Goal: Task Accomplishment & Management: Manage account settings

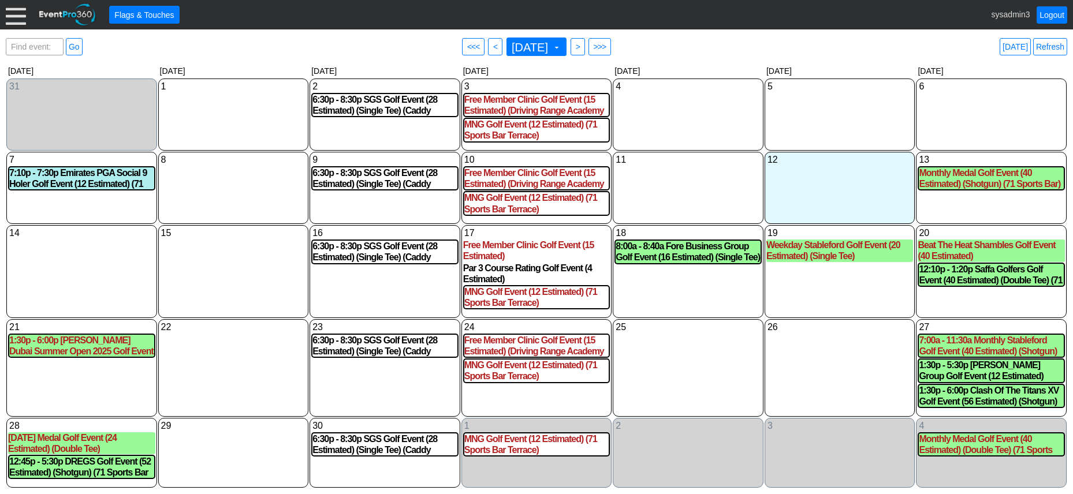
click at [13, 18] on div at bounding box center [16, 15] width 20 height 20
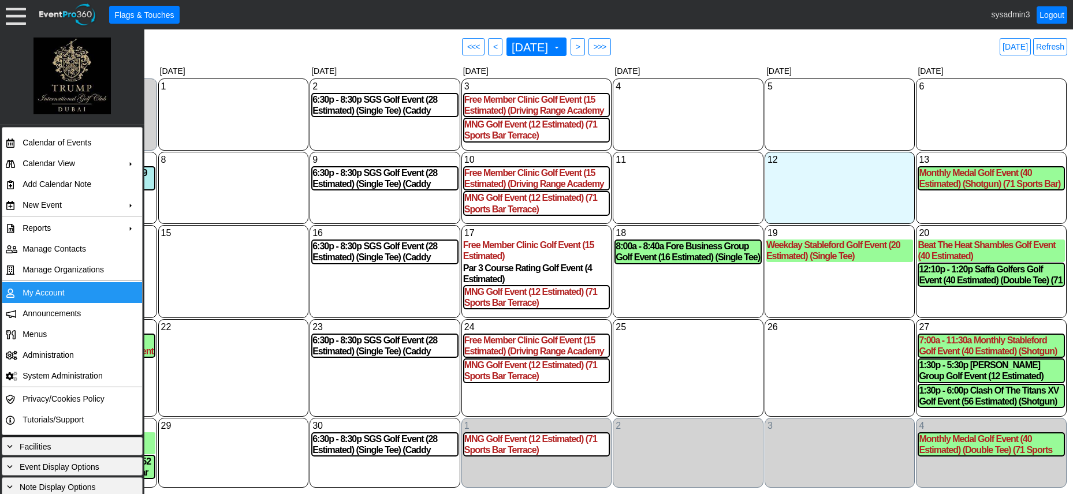
click at [50, 288] on td "My Account" at bounding box center [69, 292] width 103 height 21
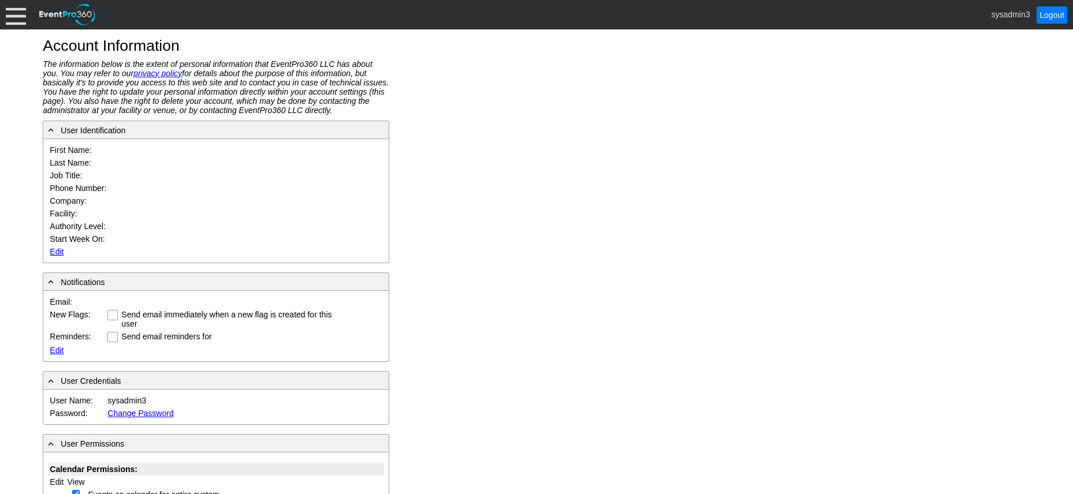
type input "System"
type input "Administrator"
type input "System Administrator"
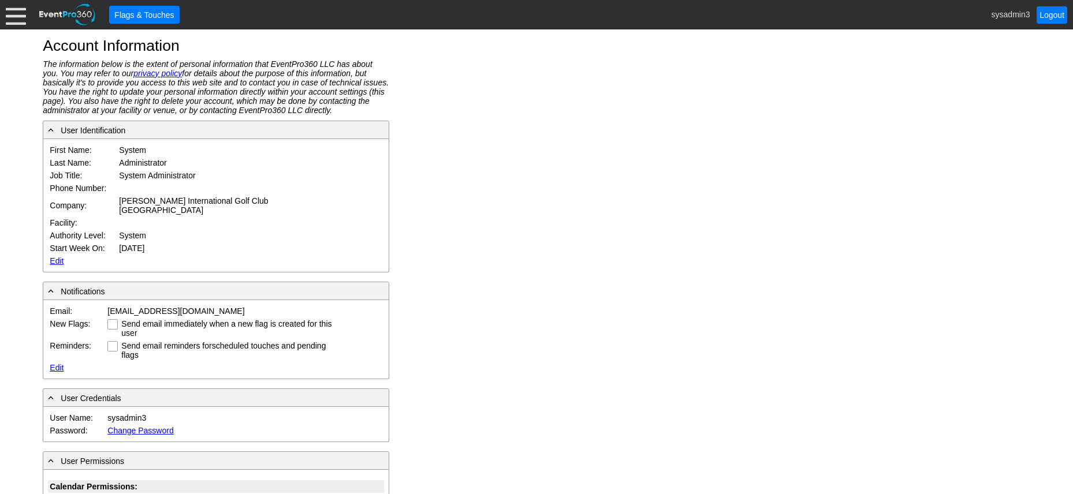
click at [60, 256] on link "Edit" at bounding box center [57, 260] width 14 height 9
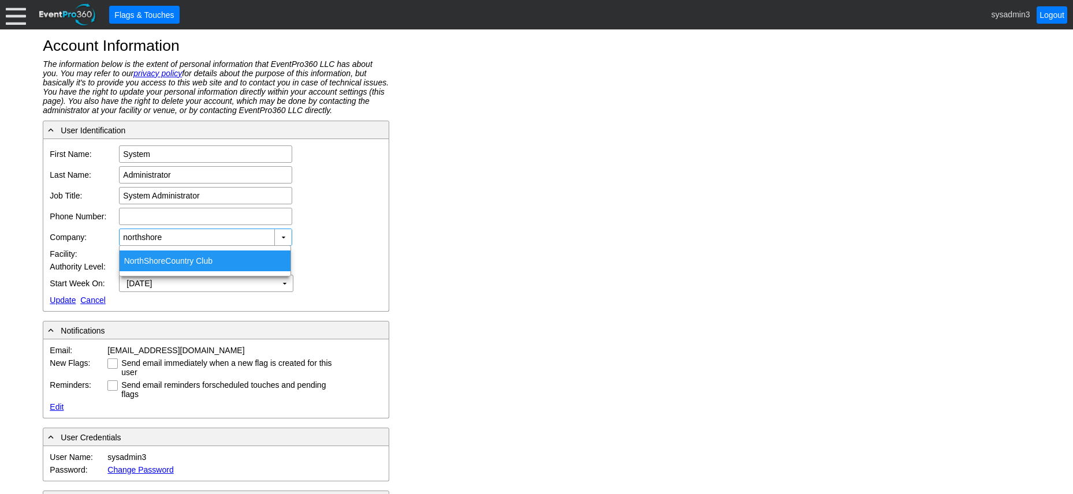
click at [162, 258] on span "NorthShore" at bounding box center [145, 260] width 42 height 9
type input "NorthShore Country Club"
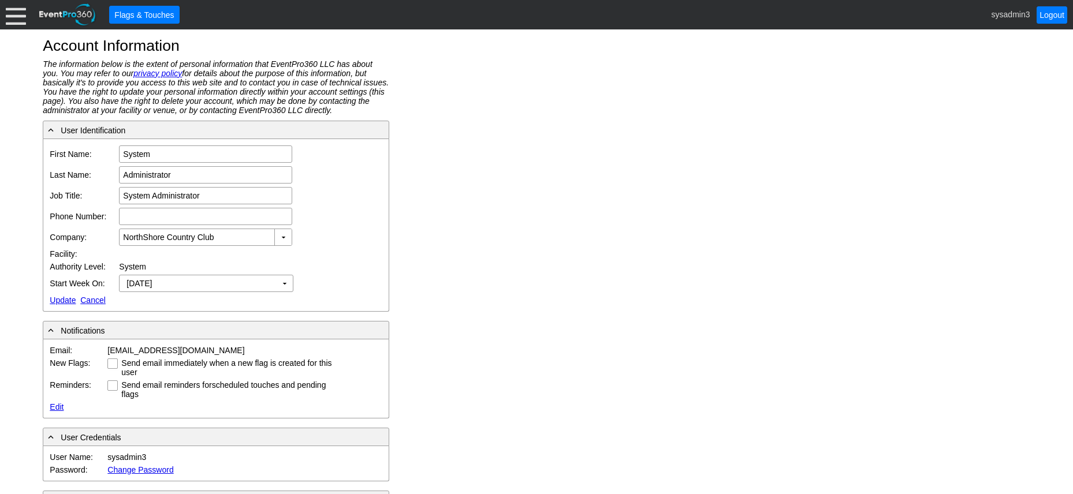
click at [63, 299] on link "Update" at bounding box center [63, 300] width 26 height 9
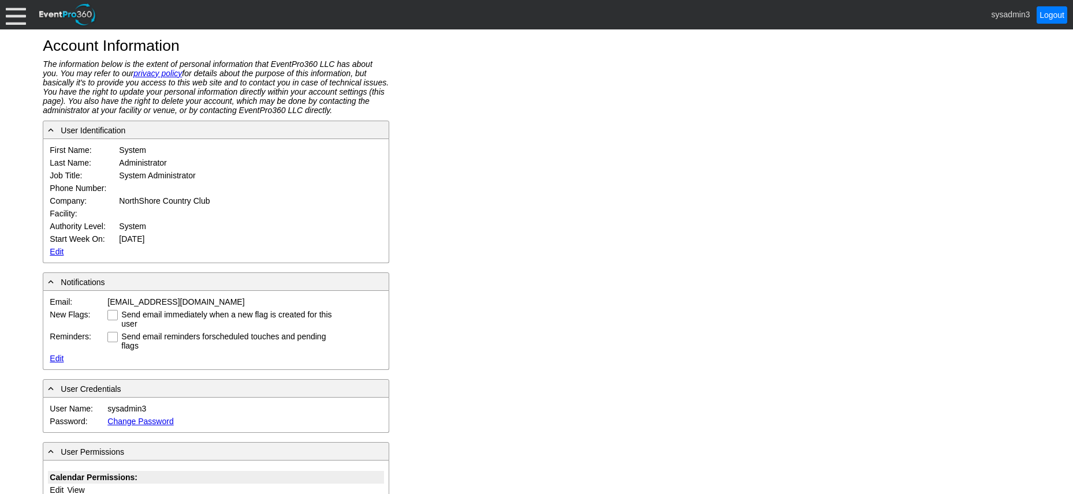
click at [10, 16] on div at bounding box center [16, 15] width 20 height 20
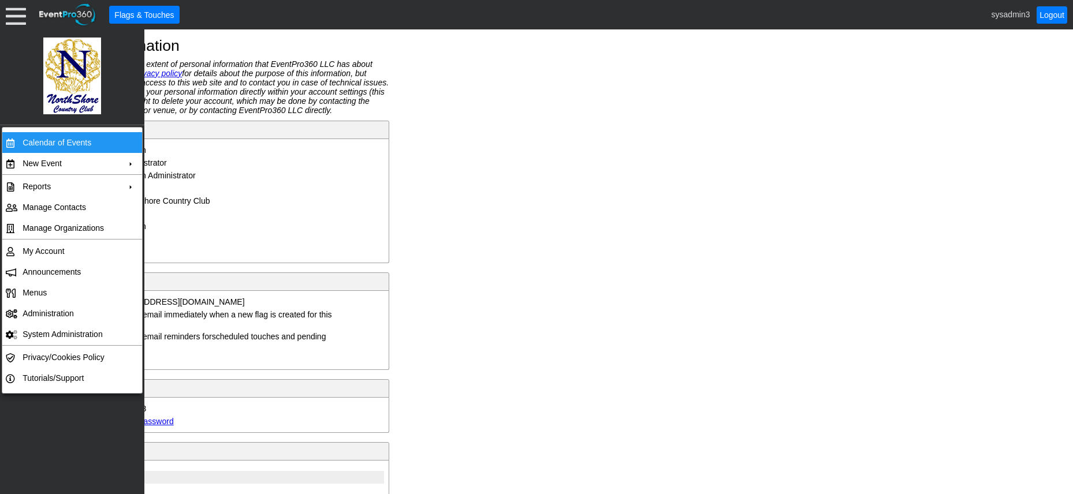
click at [49, 137] on td "Calendar of Events" at bounding box center [69, 142] width 103 height 21
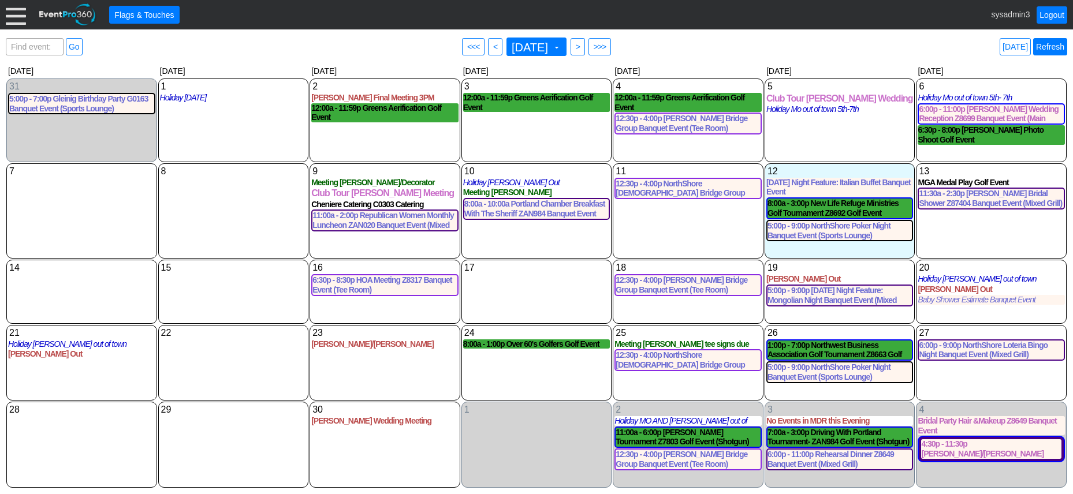
click at [1054, 44] on link "Refresh" at bounding box center [1050, 46] width 34 height 17
click at [21, 16] on div at bounding box center [16, 15] width 20 height 20
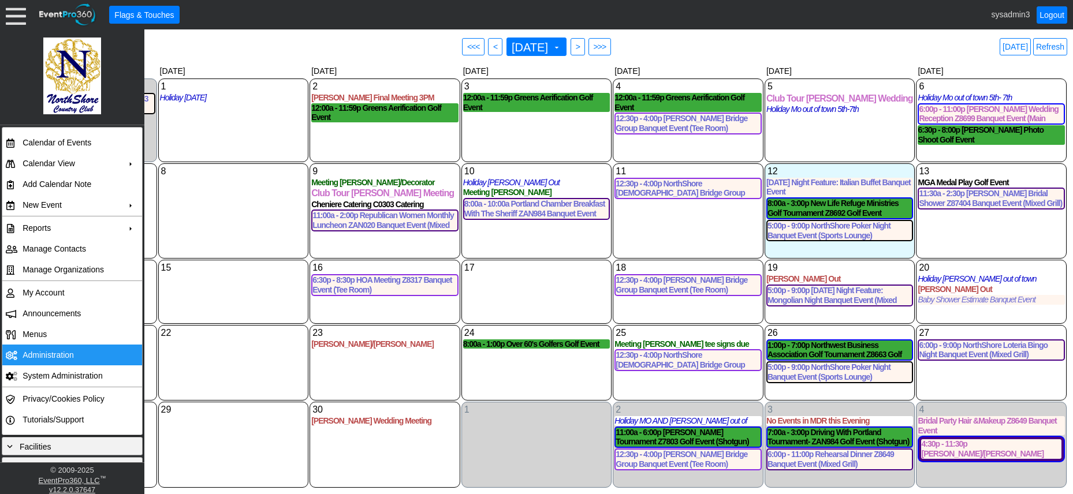
click at [51, 355] on td "Administration" at bounding box center [69, 355] width 103 height 21
click at [1048, 42] on link "Refresh" at bounding box center [1050, 46] width 34 height 17
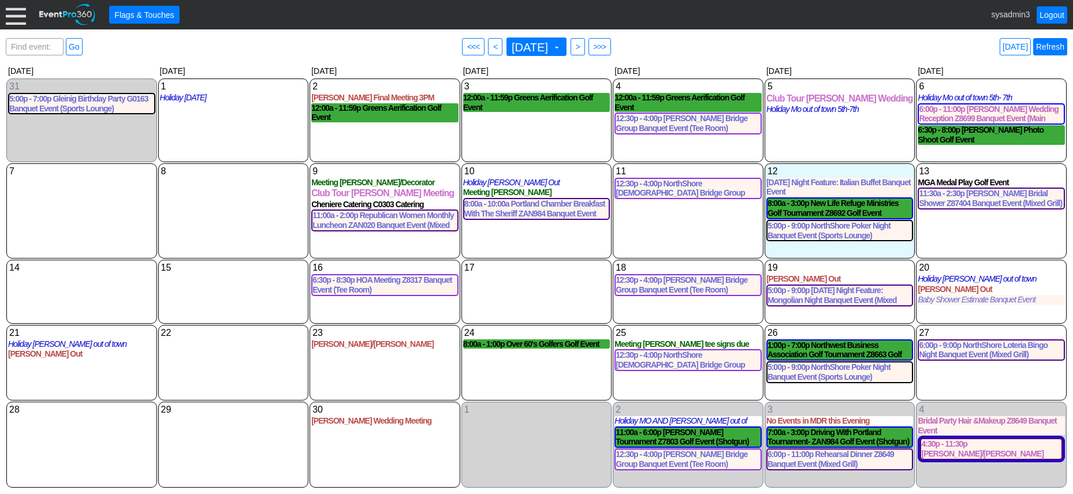
click at [1050, 49] on link "Refresh" at bounding box center [1050, 46] width 34 height 17
click at [1053, 16] on link "Logout" at bounding box center [1052, 14] width 31 height 17
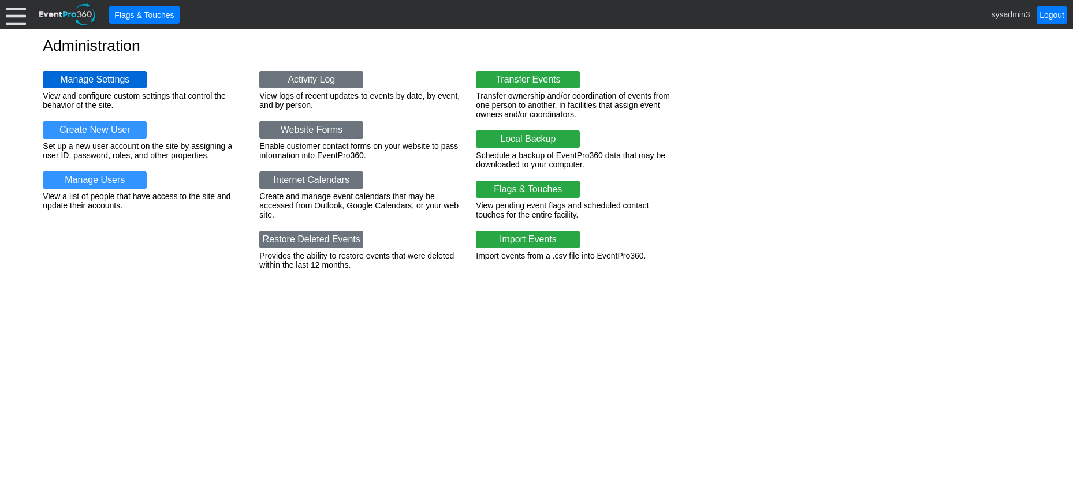
click at [95, 78] on link "Manage Settings" at bounding box center [95, 79] width 104 height 17
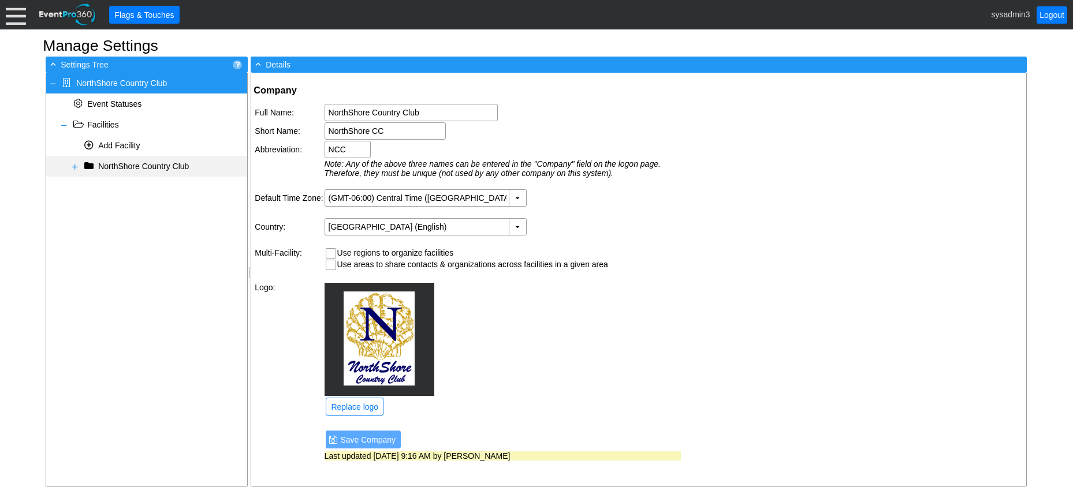
click at [72, 166] on span at bounding box center [74, 166] width 9 height 9
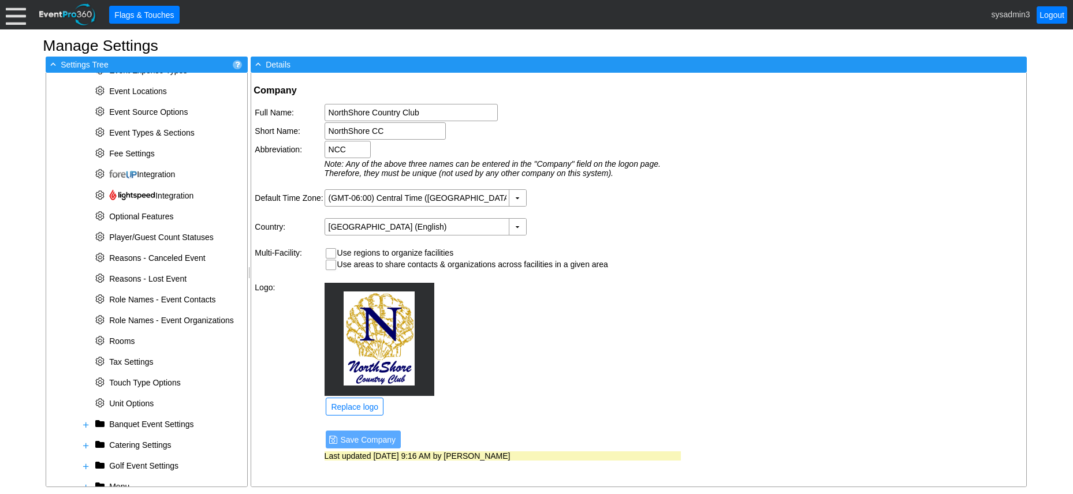
scroll to position [346, 0]
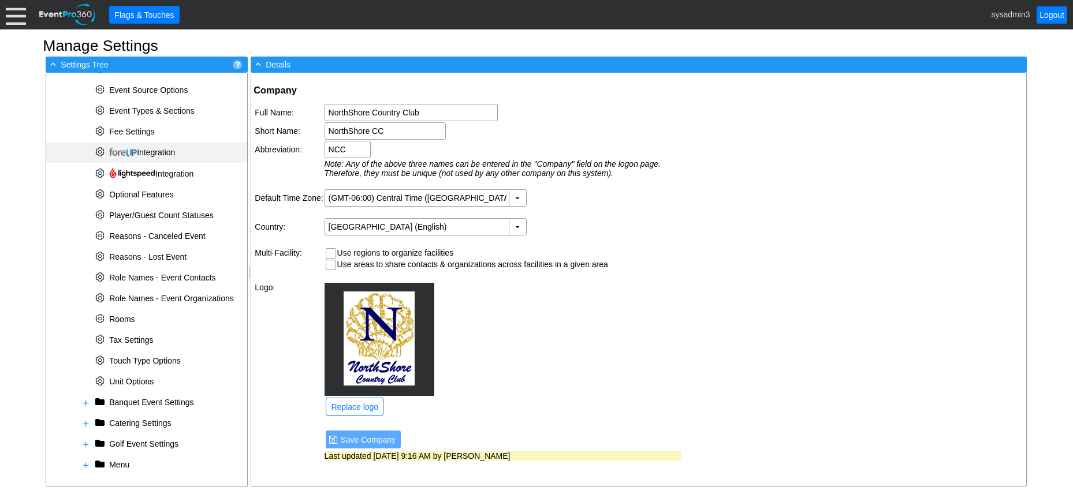
click at [152, 151] on span "Integration" at bounding box center [142, 152] width 66 height 9
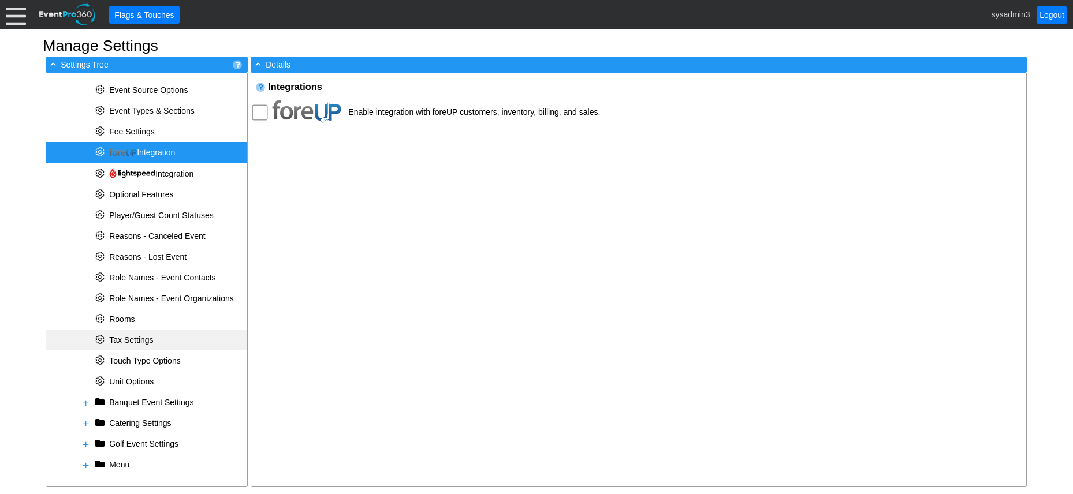
scroll to position [349, 0]
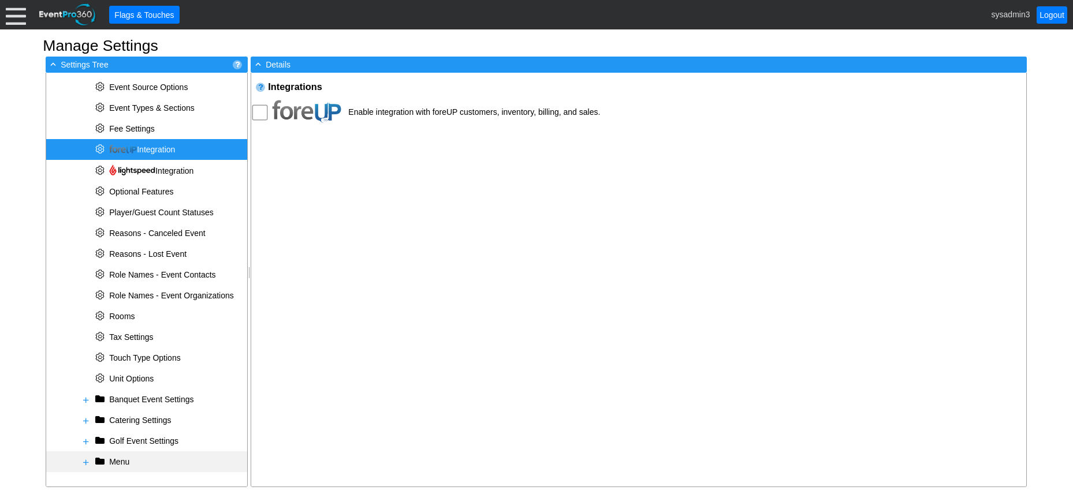
click at [88, 463] on span at bounding box center [85, 462] width 9 height 9
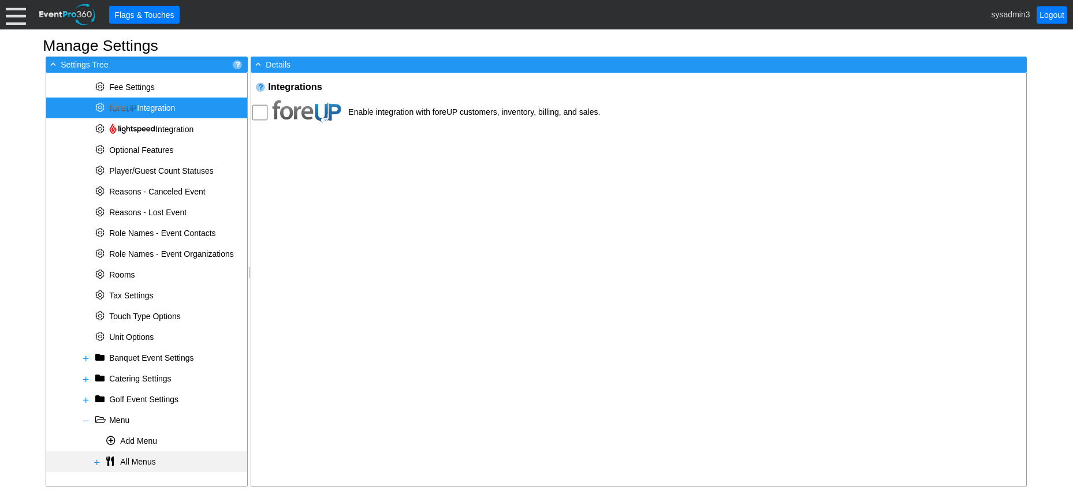
click at [95, 462] on span at bounding box center [96, 462] width 9 height 9
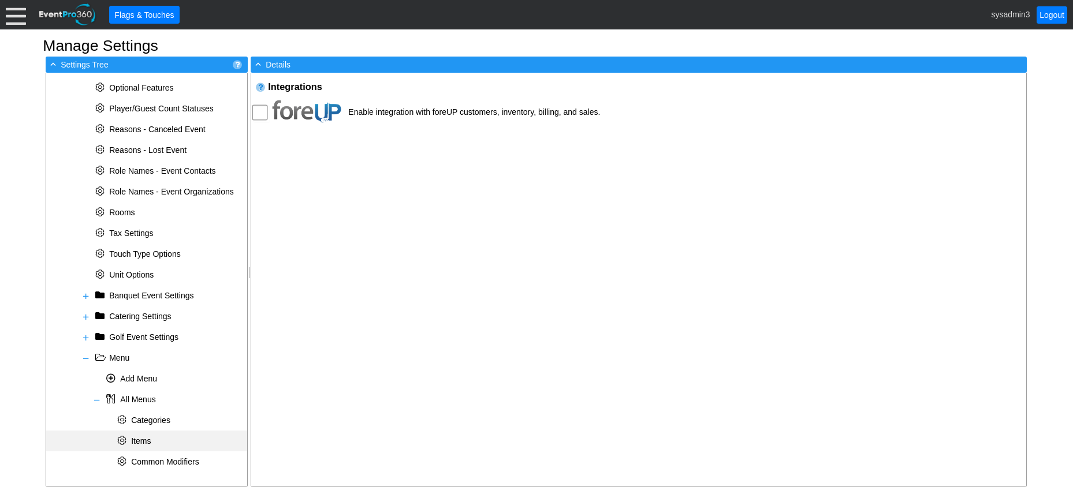
click at [144, 437] on span "Items" at bounding box center [141, 441] width 20 height 9
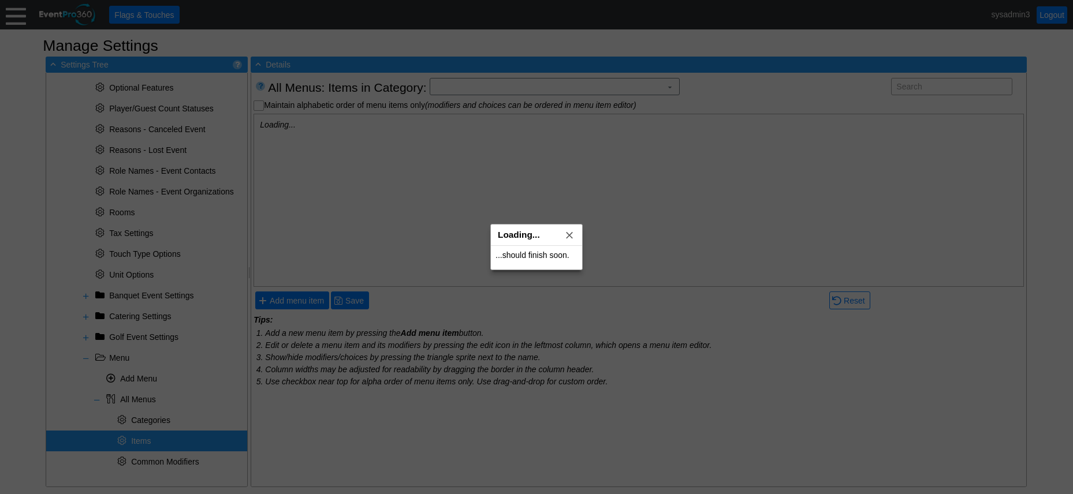
scroll to position [0, 0]
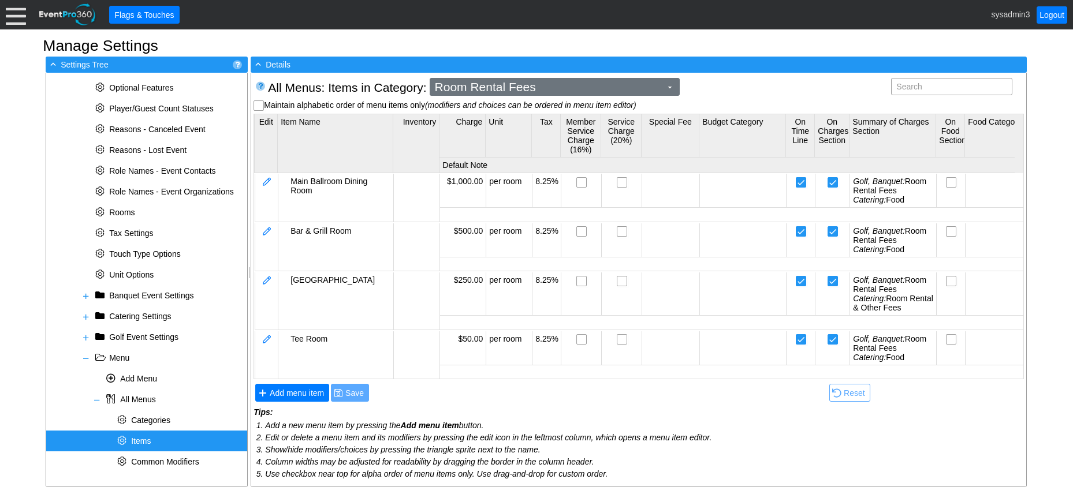
click at [627, 87] on span "Room Rental Fees" at bounding box center [548, 87] width 231 height 12
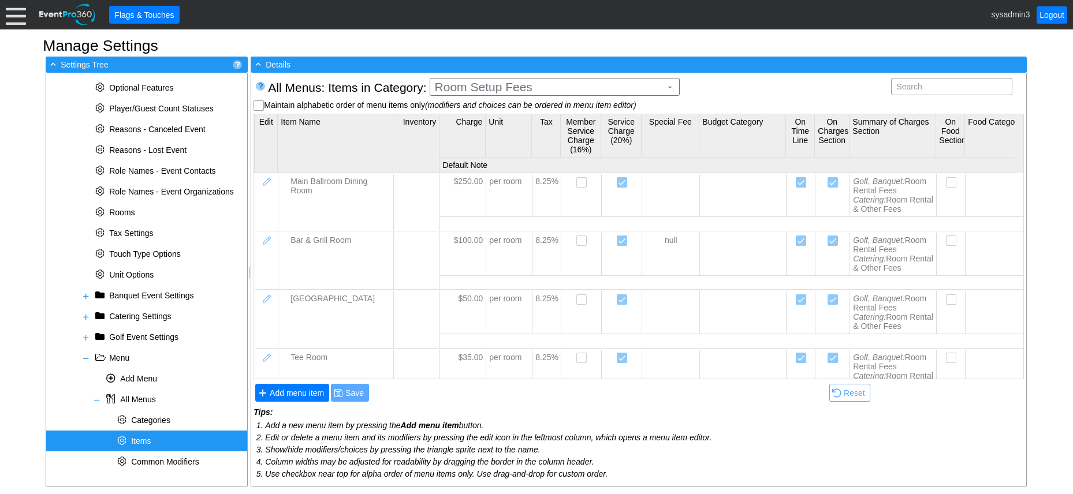
click at [501, 117] on body "Calendar of Events + New Event + Reports + Manage Contacts + Manage Organizatio…" at bounding box center [536, 247] width 1073 height 494
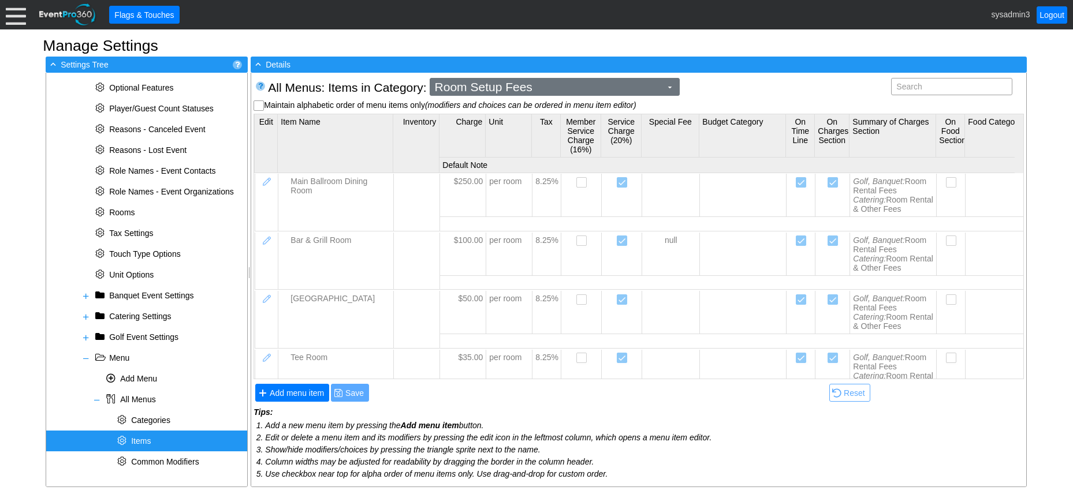
click at [546, 84] on span "Room Setup Fees" at bounding box center [548, 87] width 231 height 12
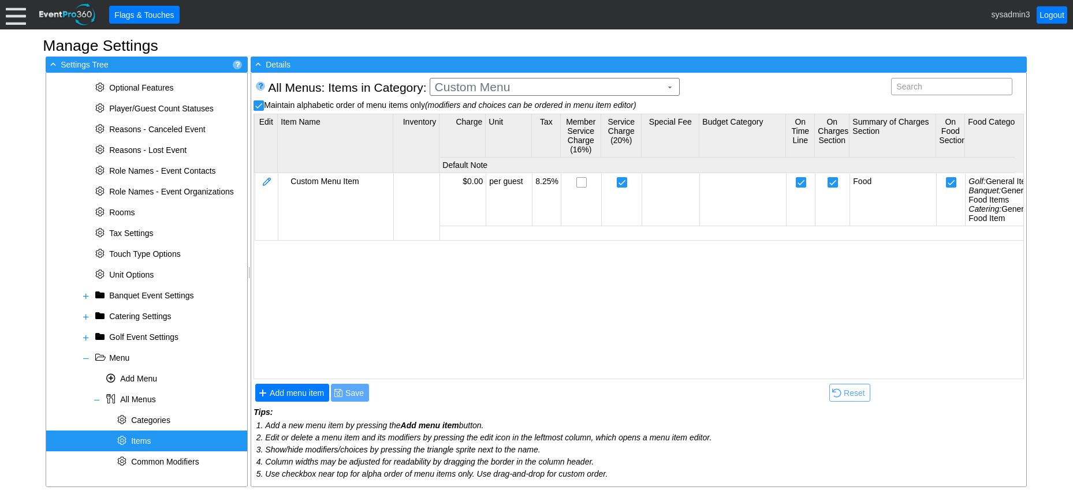
click at [502, 120] on body "Calendar of Events + New Event + Reports + Manage Contacts + Manage Organizatio…" at bounding box center [536, 247] width 1073 height 494
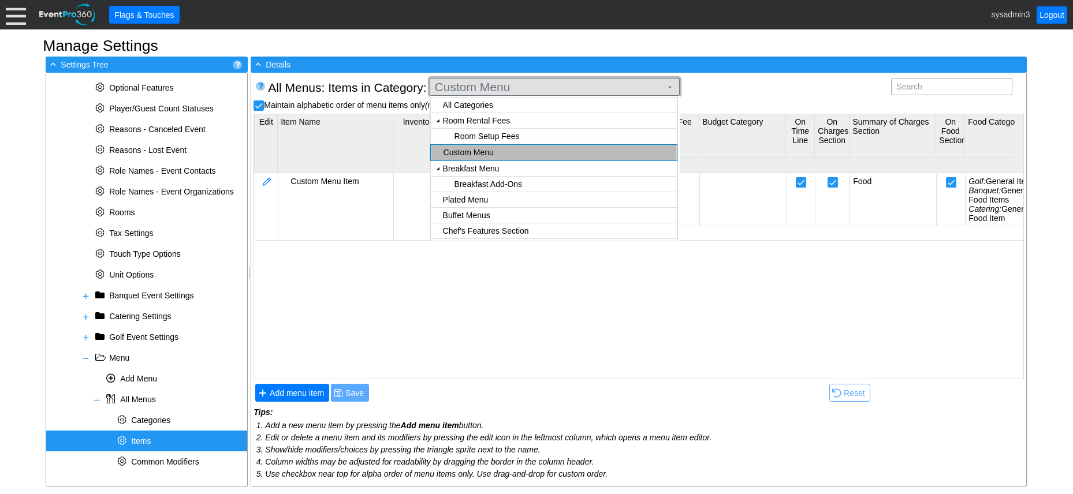
click at [542, 91] on span "Custom Menu" at bounding box center [548, 87] width 231 height 12
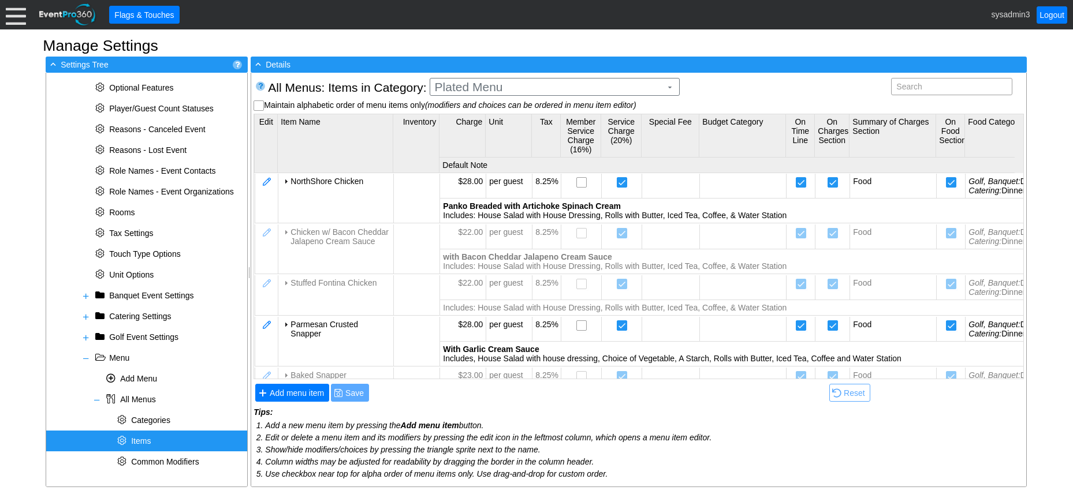
click at [476, 151] on body "Calendar of Events + New Event + Reports + Manage Contacts + Manage Organizatio…" at bounding box center [536, 247] width 1073 height 494
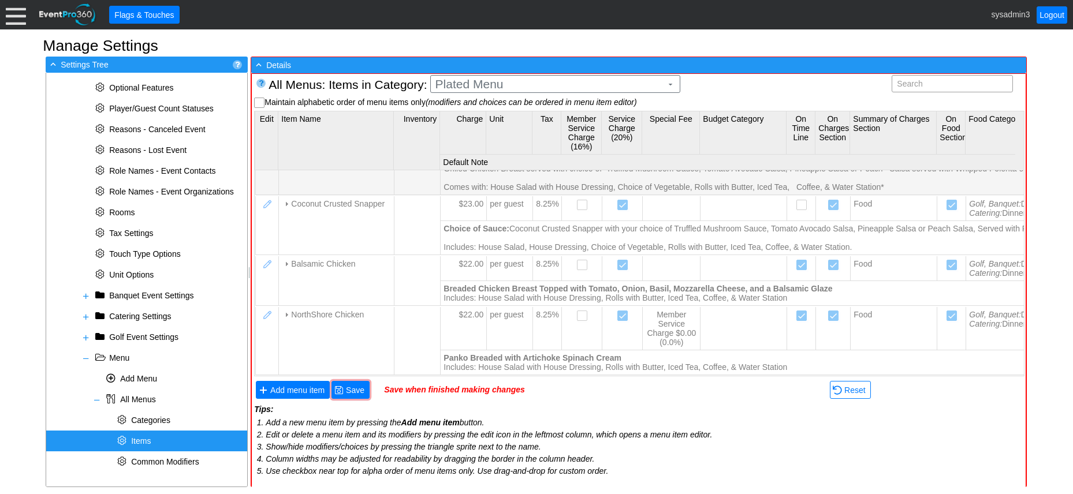
scroll to position [1055, 0]
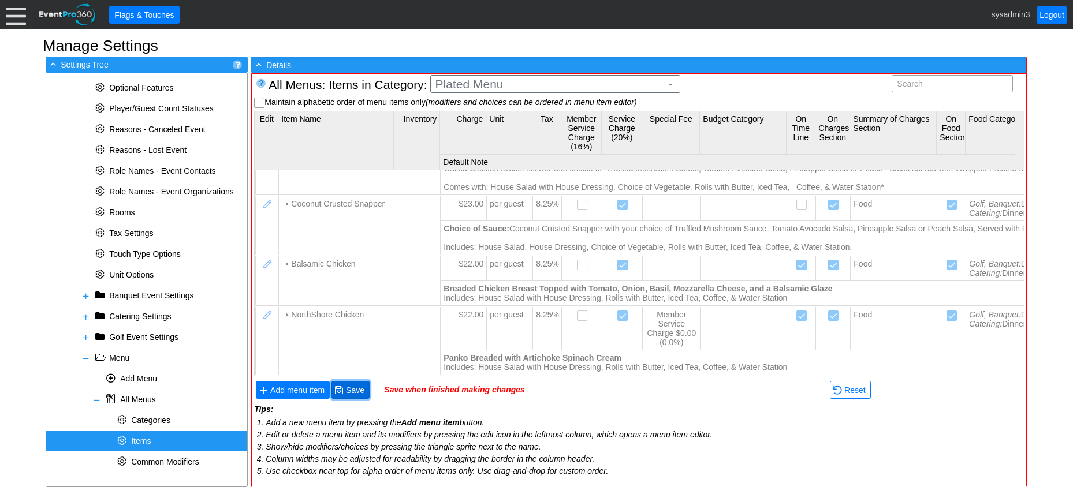
click at [360, 390] on span "Save" at bounding box center [355, 391] width 23 height 12
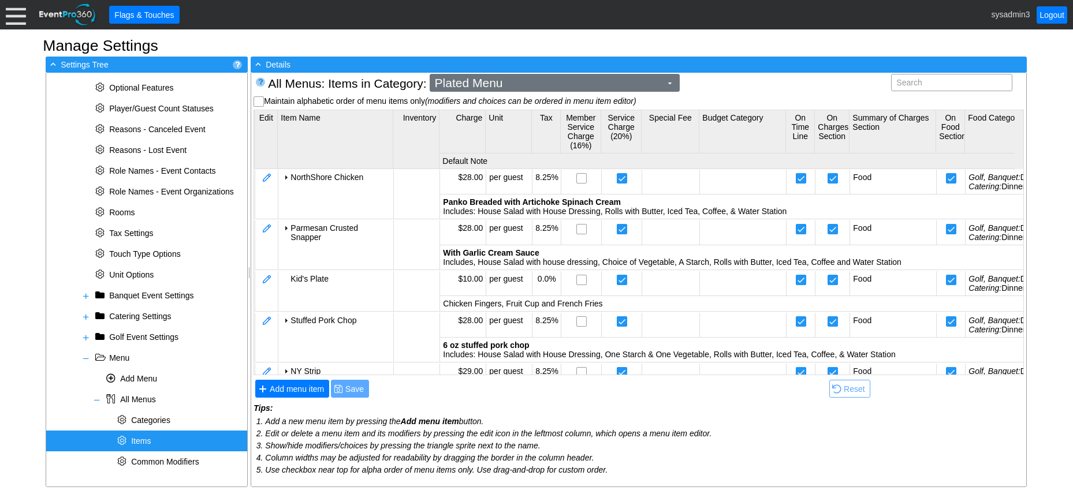
click at [561, 87] on span "Plated Menu" at bounding box center [548, 83] width 231 height 12
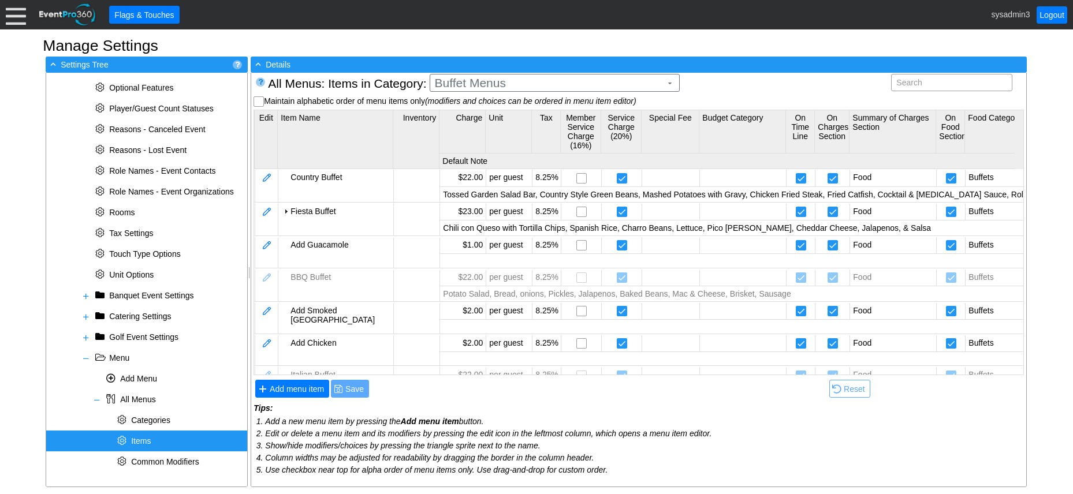
scroll to position [0, 0]
click at [485, 120] on body "Calendar of Events + New Event + Reports + Manage Contacts + Manage Organizatio…" at bounding box center [536, 247] width 1073 height 494
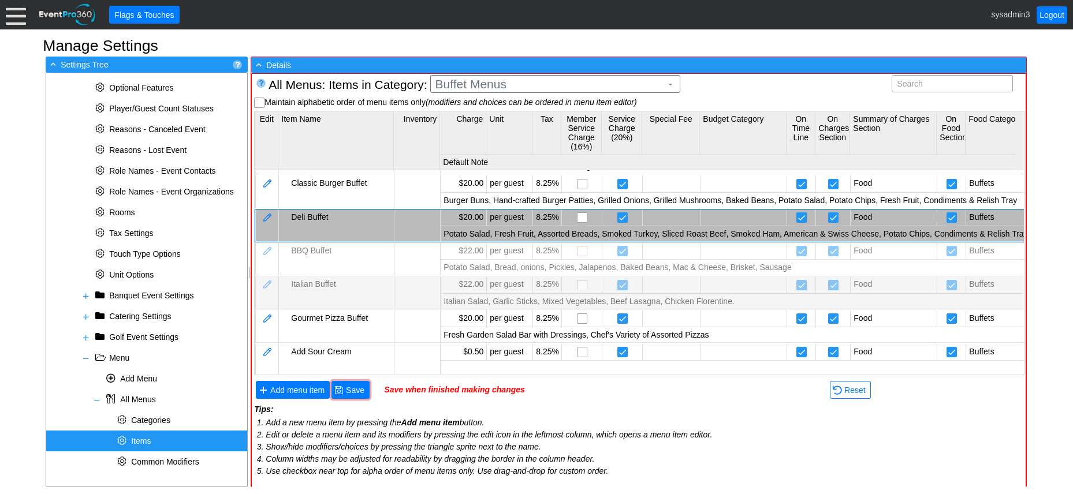
scroll to position [202, 0]
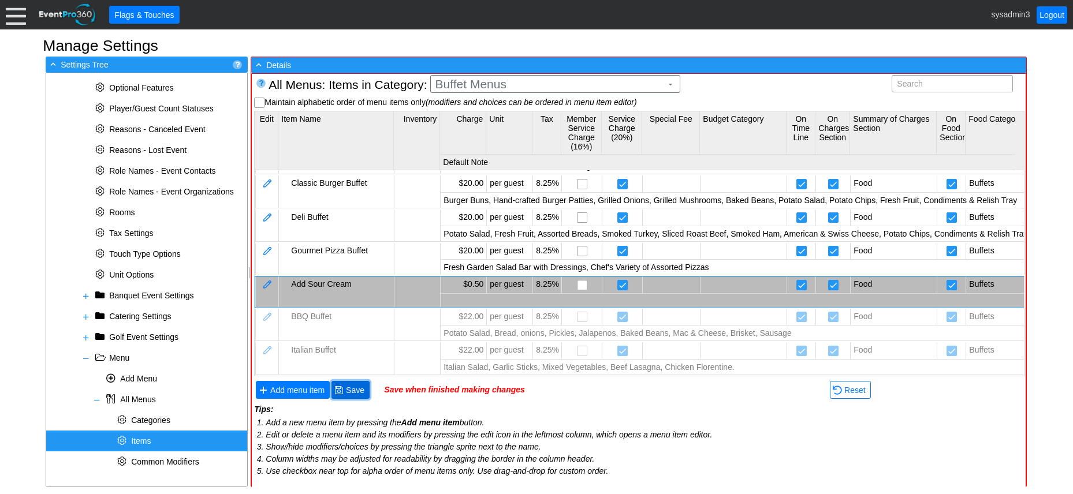
click at [356, 390] on span "Save" at bounding box center [355, 391] width 23 height 12
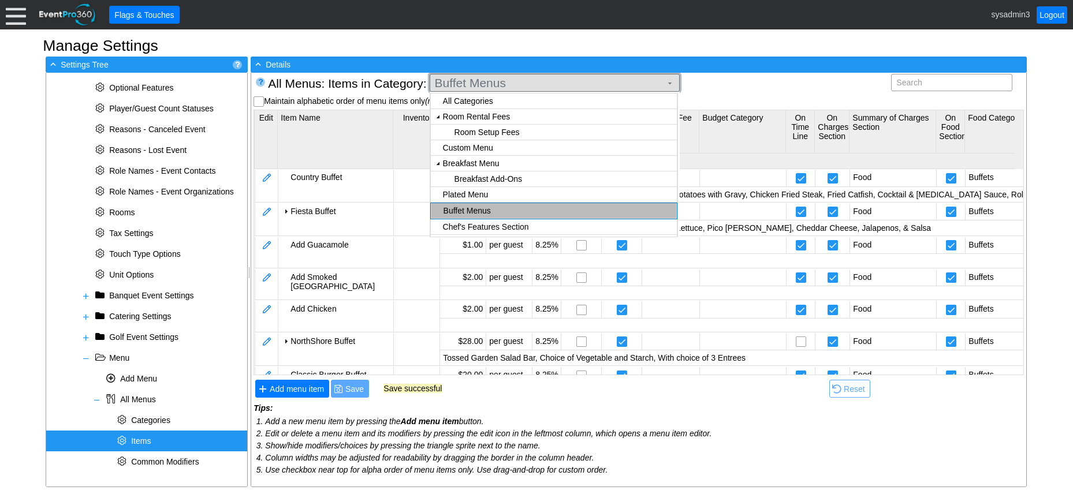
click at [499, 78] on span "Buffet Menus" at bounding box center [548, 83] width 231 height 12
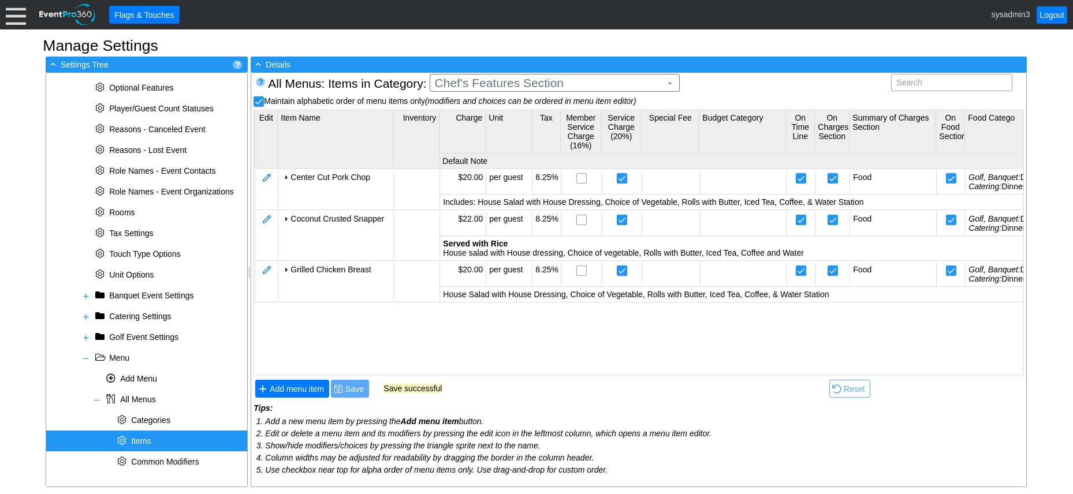
click at [478, 117] on body "Calendar of Events + New Event + Reports + Manage Contacts + Manage Organizatio…" at bounding box center [536, 247] width 1073 height 494
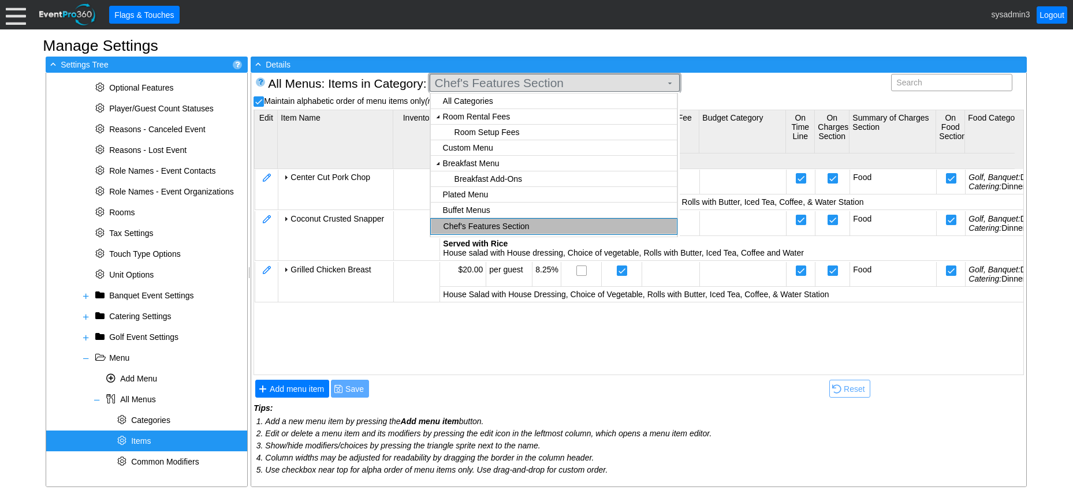
click at [530, 85] on span "Chef's Features Section" at bounding box center [548, 83] width 231 height 12
click at [490, 116] on body "Calendar of Events + New Event + Reports + Manage Contacts + Manage Organizatio…" at bounding box center [536, 247] width 1073 height 494
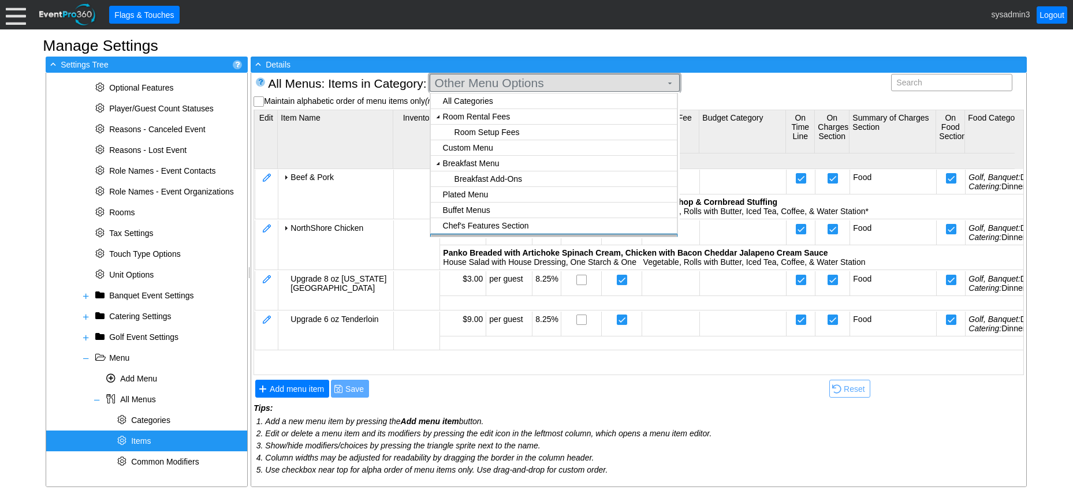
click at [540, 83] on span "Other Menu Options" at bounding box center [548, 83] width 231 height 12
click at [487, 117] on body "Calendar of Events + New Event + Reports + Manage Contacts + Manage Organizatio…" at bounding box center [536, 247] width 1073 height 494
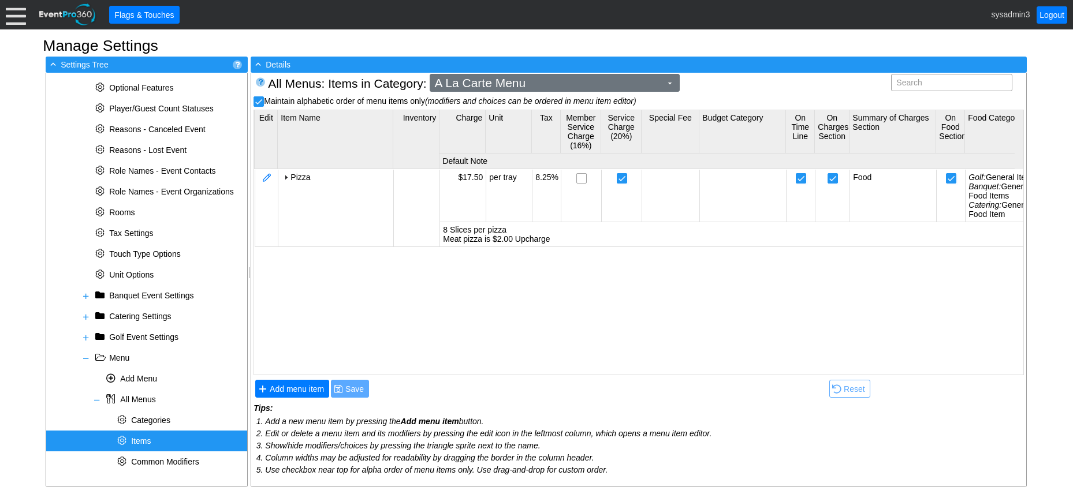
click at [547, 82] on span "A La Carte Menu" at bounding box center [548, 83] width 231 height 12
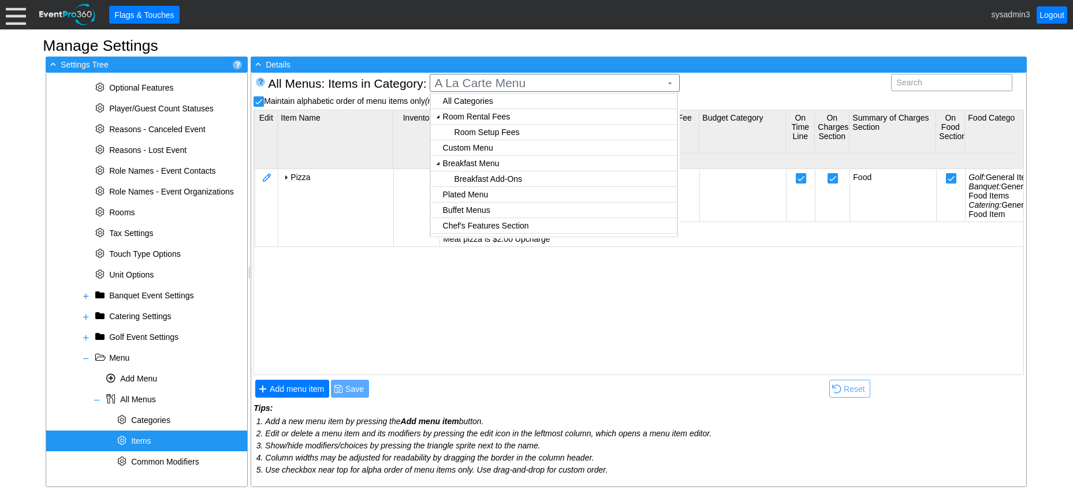
click at [504, 116] on body "Calendar of Events + New Event + Reports + Manage Contacts + Manage Organizatio…" at bounding box center [536, 247] width 1073 height 494
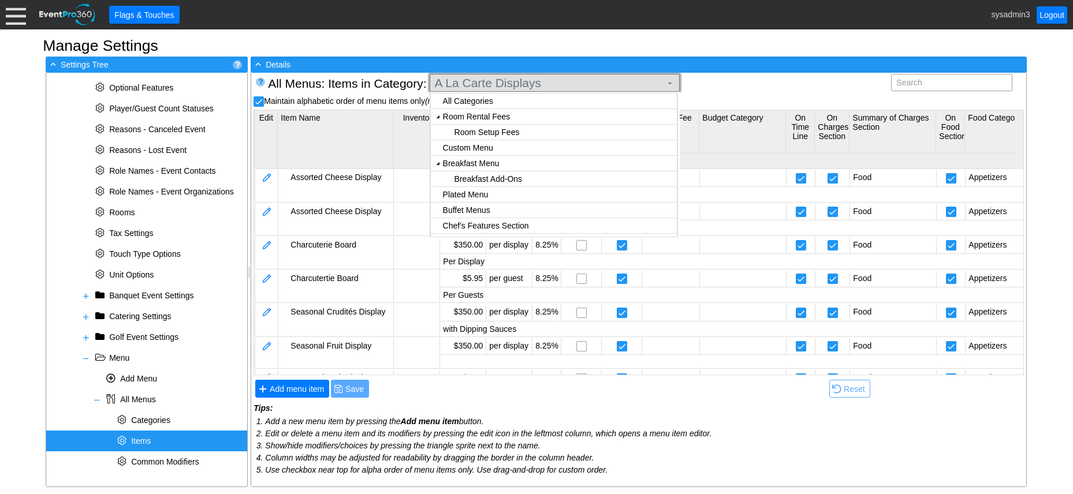
click at [516, 86] on span "A La Carte Displays" at bounding box center [548, 83] width 231 height 12
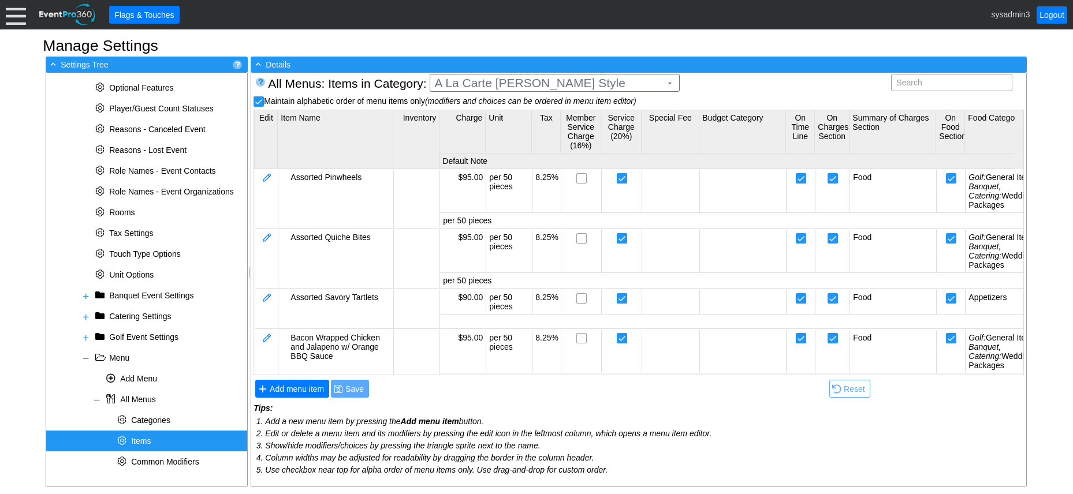
click at [494, 117] on body "Calendar of Events + New Event + Reports + Manage Contacts + Manage Organizatio…" at bounding box center [536, 247] width 1073 height 494
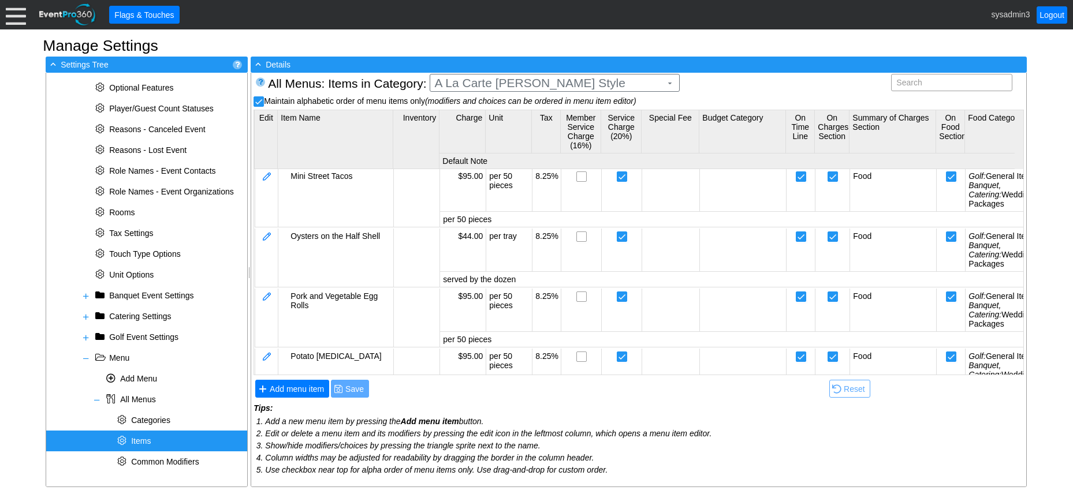
scroll to position [716, 0]
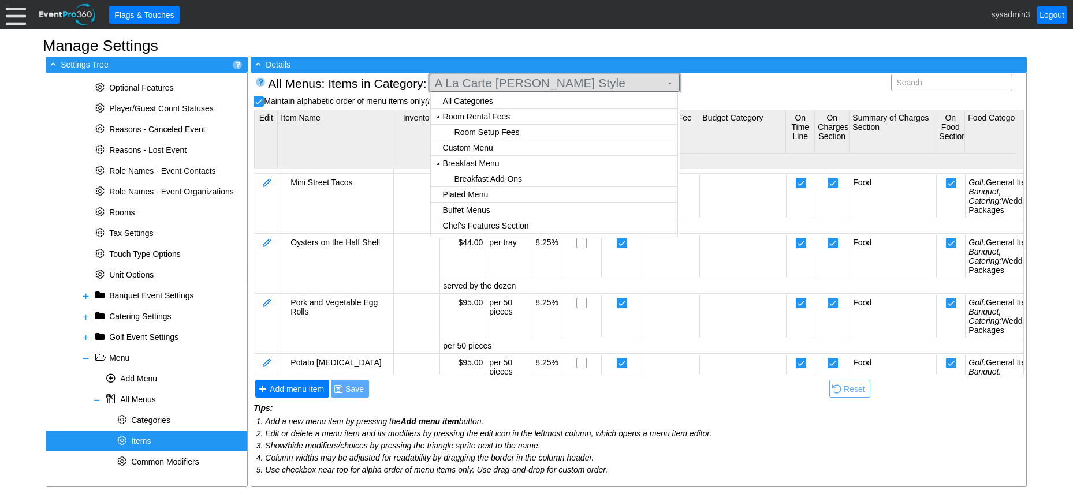
click at [525, 81] on span "A La Carte Butler Style" at bounding box center [548, 83] width 231 height 12
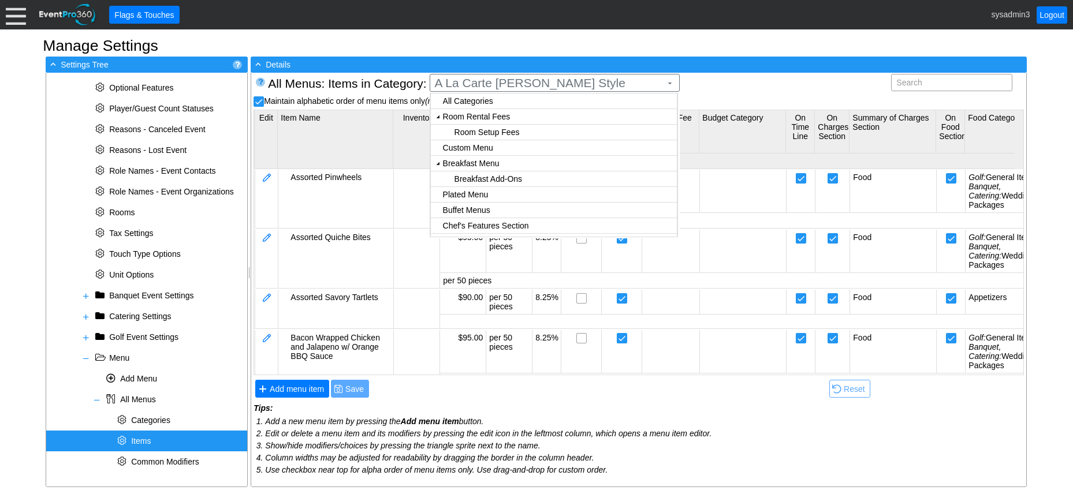
click at [493, 117] on body "Calendar of Events + New Event + Reports + Manage Contacts + Manage Organizatio…" at bounding box center [536, 247] width 1073 height 494
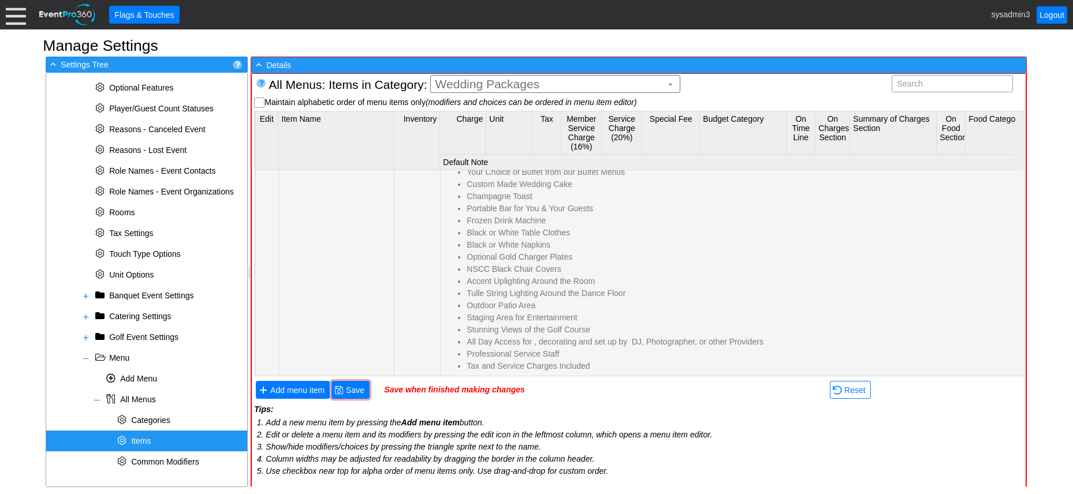
scroll to position [371, 0]
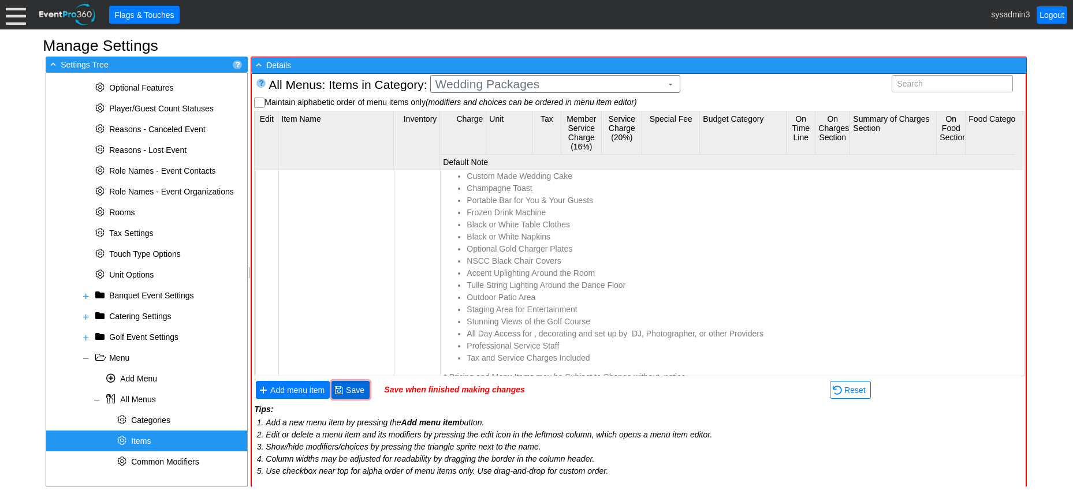
click at [357, 386] on span "Save" at bounding box center [355, 391] width 23 height 12
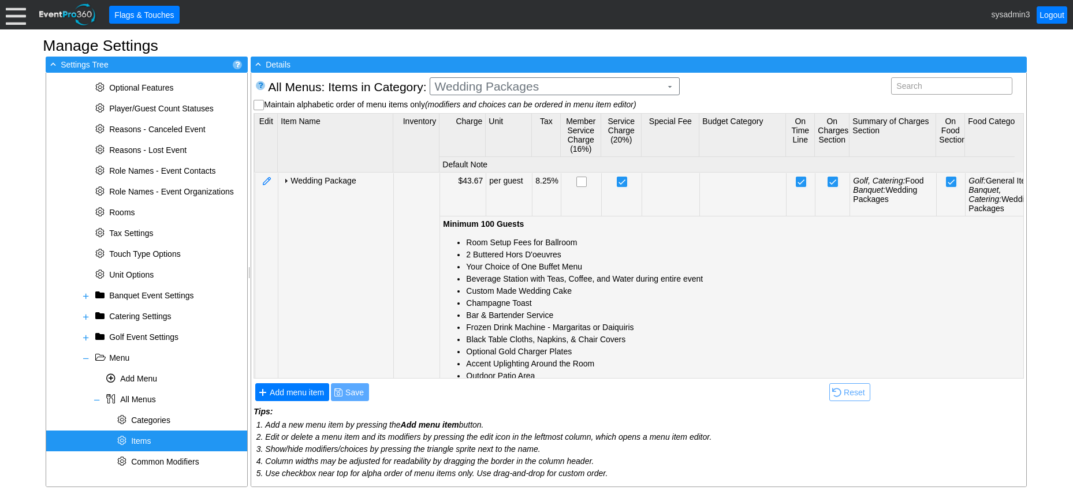
scroll to position [0, 0]
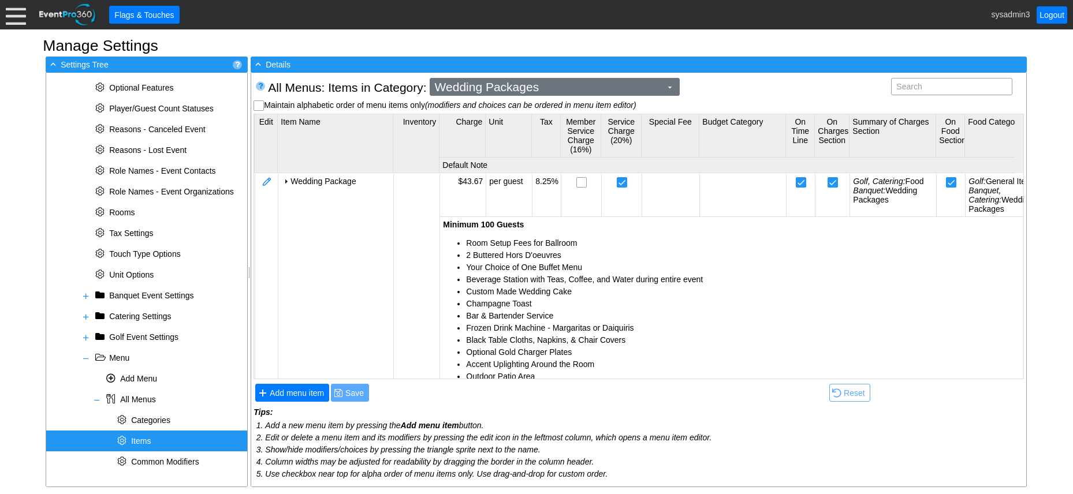
click at [593, 85] on span "Wedding Packages" at bounding box center [548, 87] width 231 height 12
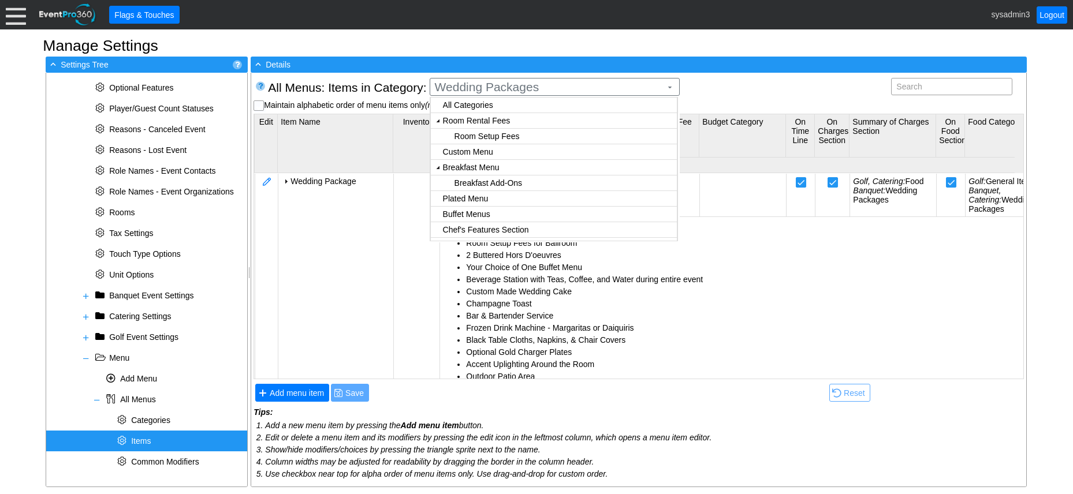
checkbox input "true"
click at [486, 122] on body "Calendar of Events + New Event + Reports + Manage Contacts + Manage Organizatio…" at bounding box center [536, 247] width 1073 height 494
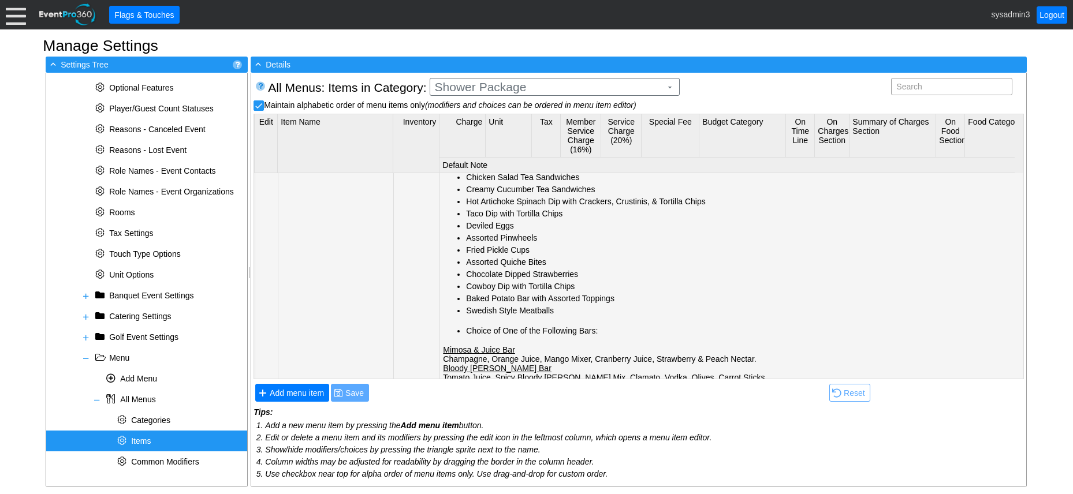
scroll to position [208, 0]
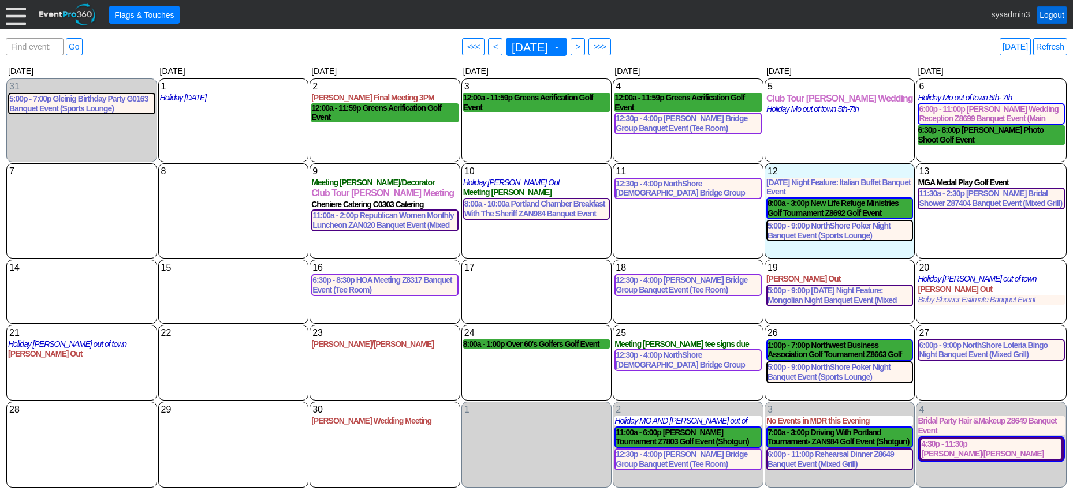
click at [1053, 16] on link "Logout" at bounding box center [1052, 14] width 31 height 17
